Goal: Information Seeking & Learning: Check status

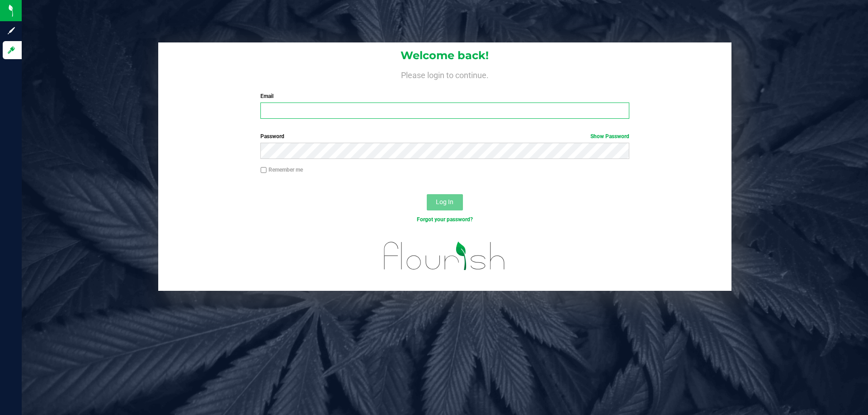
drag, startPoint x: 359, startPoint y: 108, endPoint x: 364, endPoint y: 112, distance: 6.1
click at [359, 108] on input "Email" at bounding box center [444, 111] width 368 height 16
type input "[EMAIL_ADDRESS][DOMAIN_NAME]"
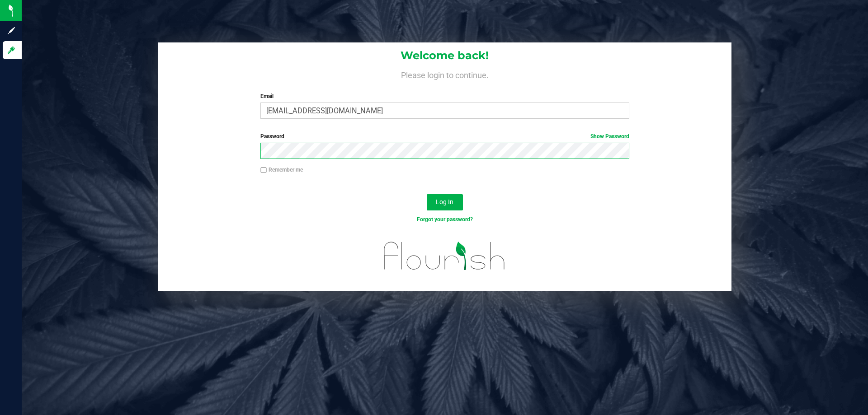
click at [427, 194] on button "Log In" at bounding box center [445, 202] width 36 height 16
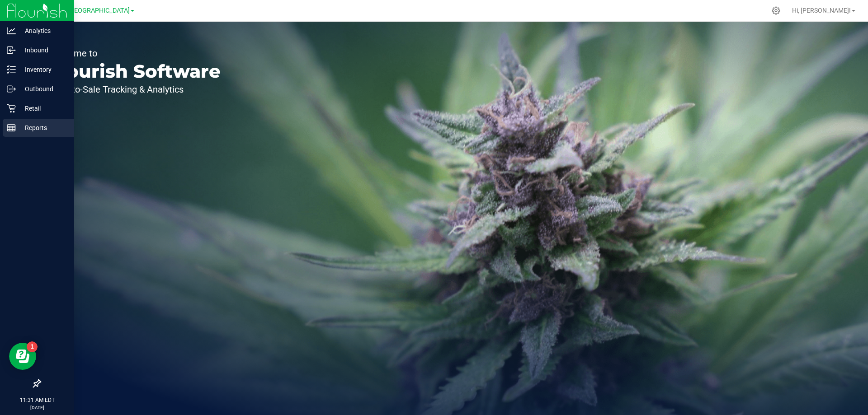
click at [45, 134] on div "Reports" at bounding box center [38, 128] width 71 height 18
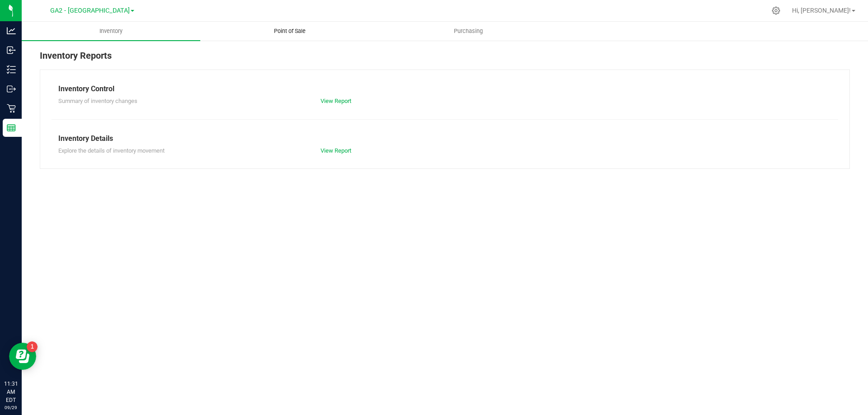
click at [288, 33] on span "Point of Sale" at bounding box center [290, 31] width 56 height 8
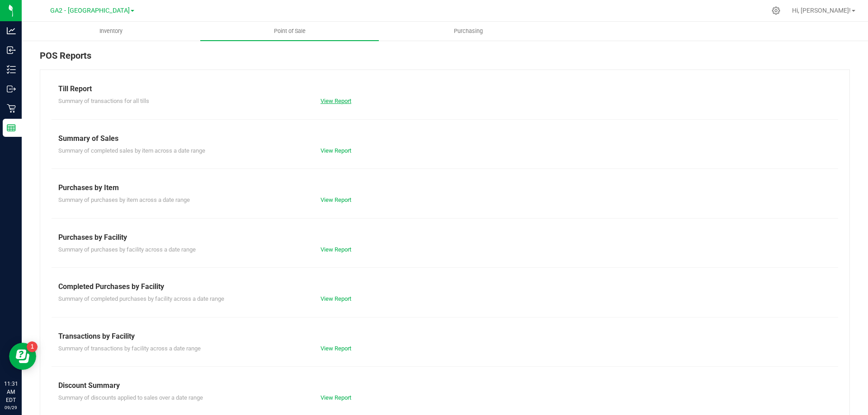
click at [331, 103] on link "View Report" at bounding box center [335, 101] width 31 height 7
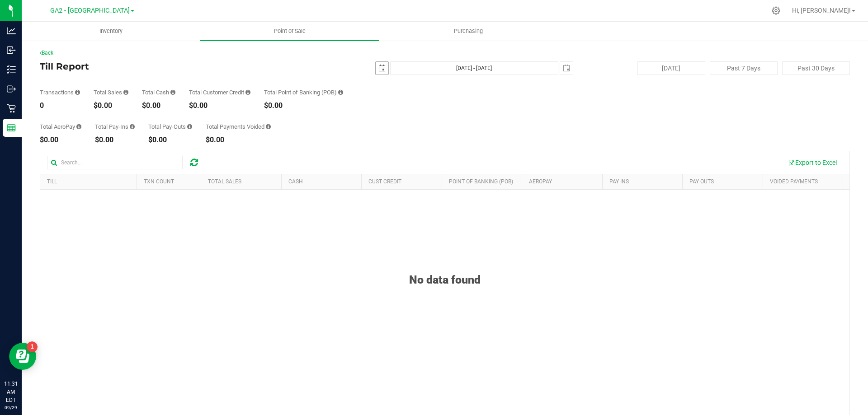
click at [378, 67] on span "select" at bounding box center [381, 68] width 7 height 7
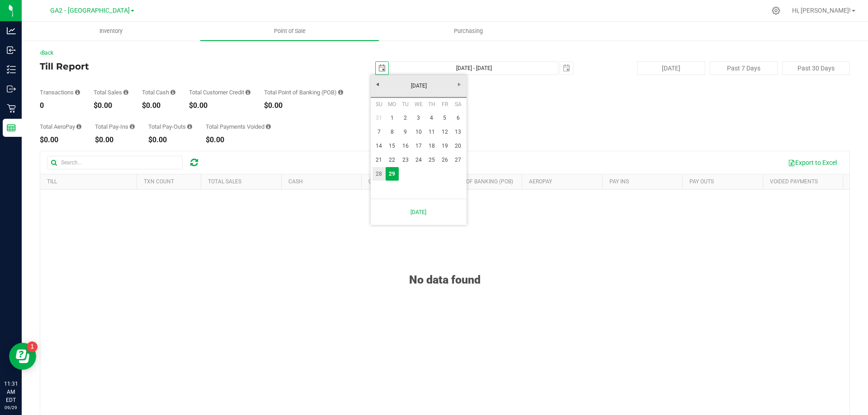
click at [381, 172] on link "28" at bounding box center [378, 174] width 13 height 14
type input "[DATE]"
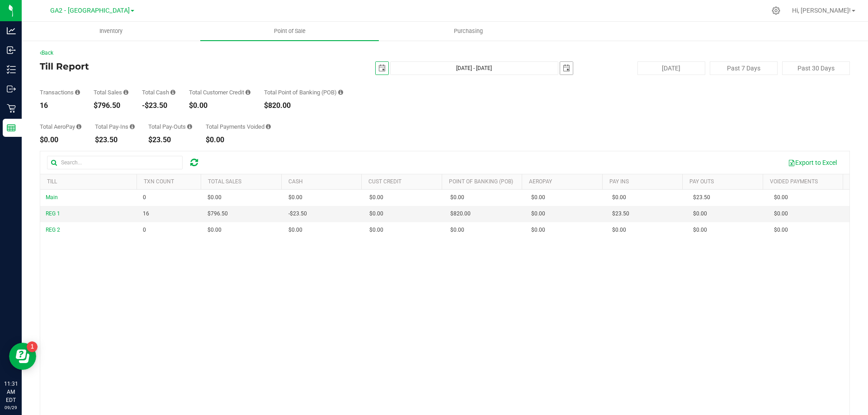
click at [565, 67] on span "select" at bounding box center [566, 68] width 7 height 7
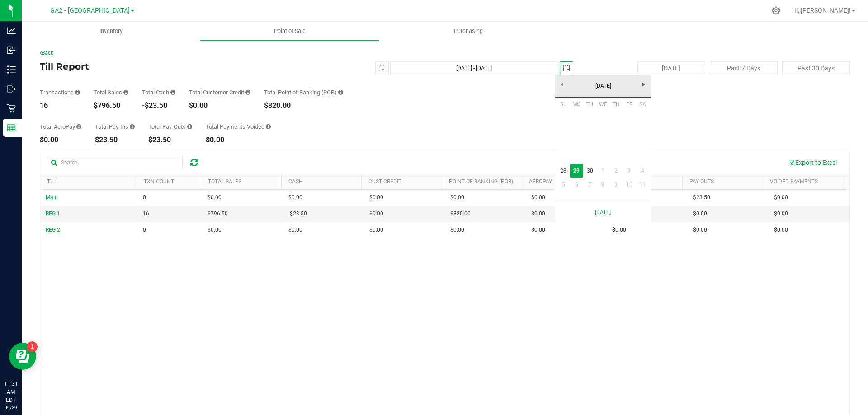
scroll to position [0, 23]
drag, startPoint x: 567, startPoint y: 170, endPoint x: 497, endPoint y: 105, distance: 95.3
click at [566, 170] on link "28" at bounding box center [563, 171] width 13 height 14
type input "[DATE] - [DATE]"
type input "[DATE]"
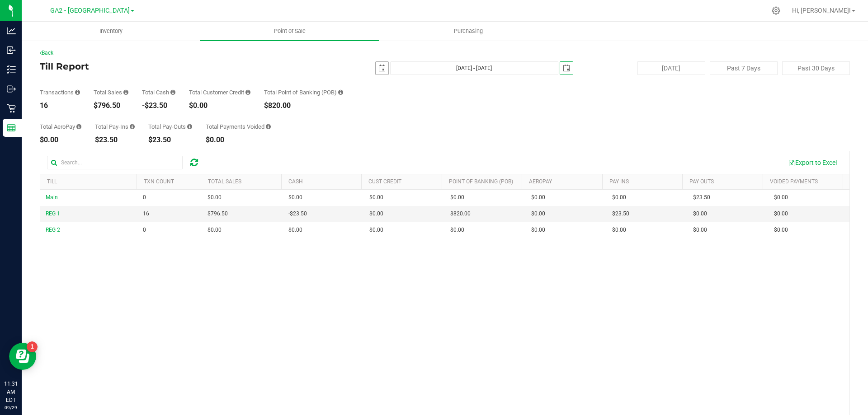
click at [381, 72] on span "select" at bounding box center [382, 68] width 13 height 13
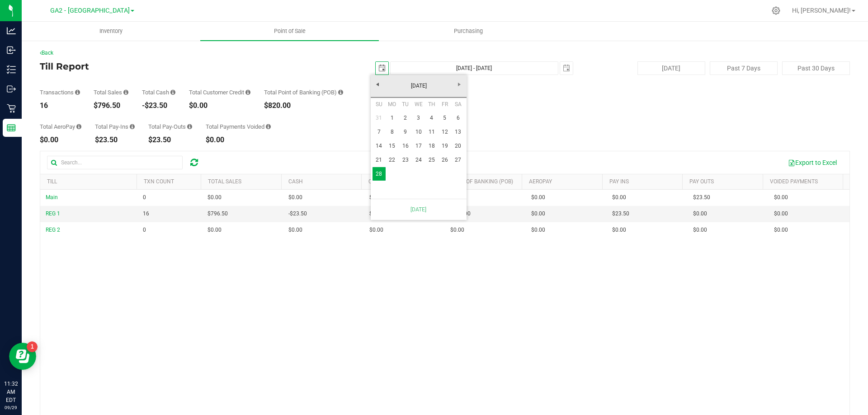
drag, startPoint x: 355, startPoint y: 298, endPoint x: 349, endPoint y: 298, distance: 5.9
click at [355, 299] on div "Main 0 $0.00 $0.00 $0.00 $0.00 $0.00 $0.00 $0.00 $0.00 $0.00 $0.00 $0.00 $0.00 …" at bounding box center [444, 321] width 809 height 262
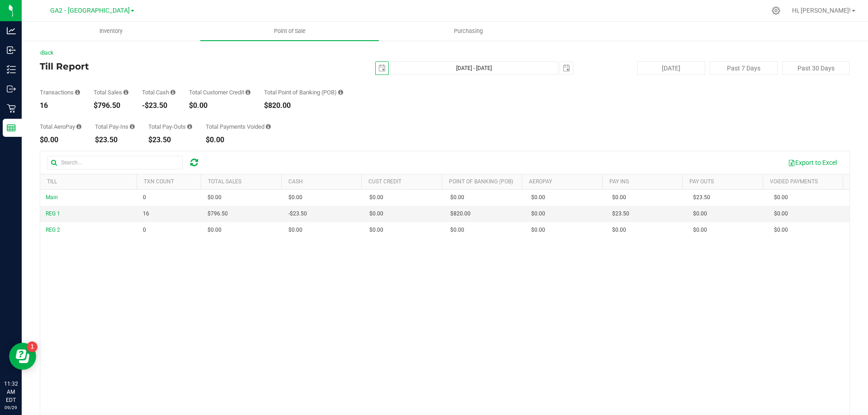
scroll to position [0, 0]
click at [378, 65] on span "select" at bounding box center [381, 68] width 7 height 7
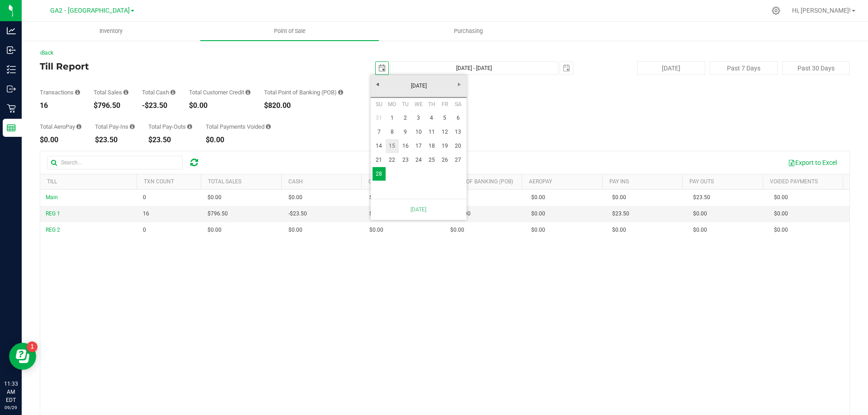
click at [390, 143] on link "15" at bounding box center [392, 146] width 13 height 14
type input "[DATE] - [DATE]"
type input "[DATE]"
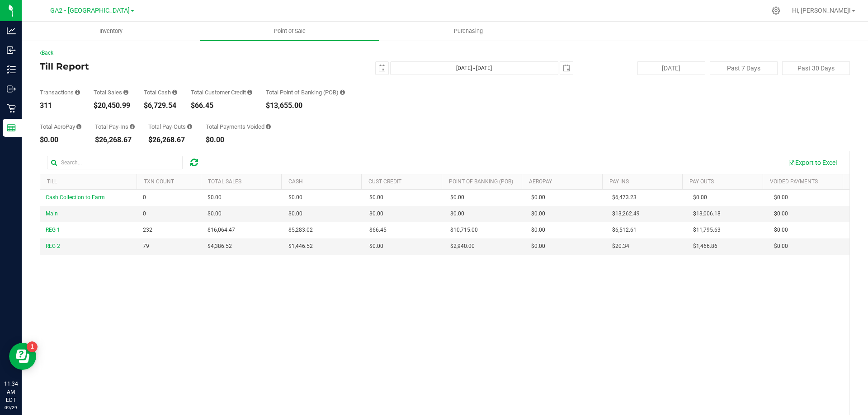
click at [459, 112] on div "Total AeroPay $0.00 Total Pay-Ins $26,268.67 Total Pay-Outs $26,268.67 Total Pa…" at bounding box center [445, 126] width 810 height 34
drag, startPoint x: 317, startPoint y: 205, endPoint x: 425, endPoint y: 115, distance: 140.6
click at [425, 115] on div "Total AeroPay $0.00 Total Pay-Ins $26,268.67 Total Pay-Outs $26,268.67 Total Pa…" at bounding box center [445, 126] width 810 height 34
click at [835, 13] on span "Hi, [PERSON_NAME]!" at bounding box center [821, 10] width 59 height 7
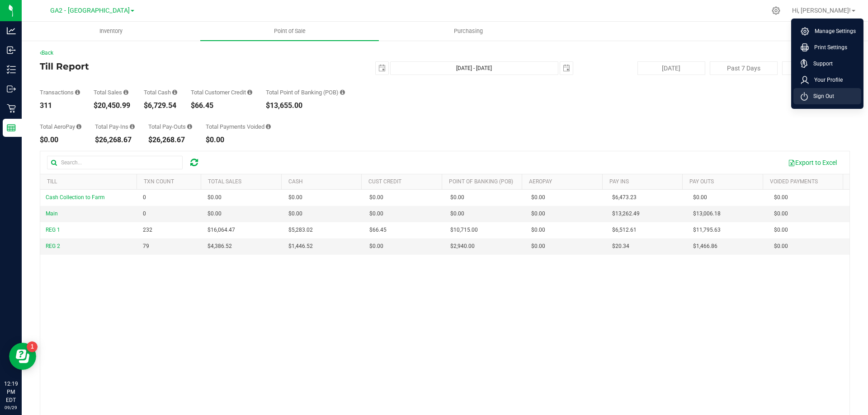
click at [824, 102] on li "Sign Out" at bounding box center [827, 96] width 68 height 16
